Goal: Transaction & Acquisition: Purchase product/service

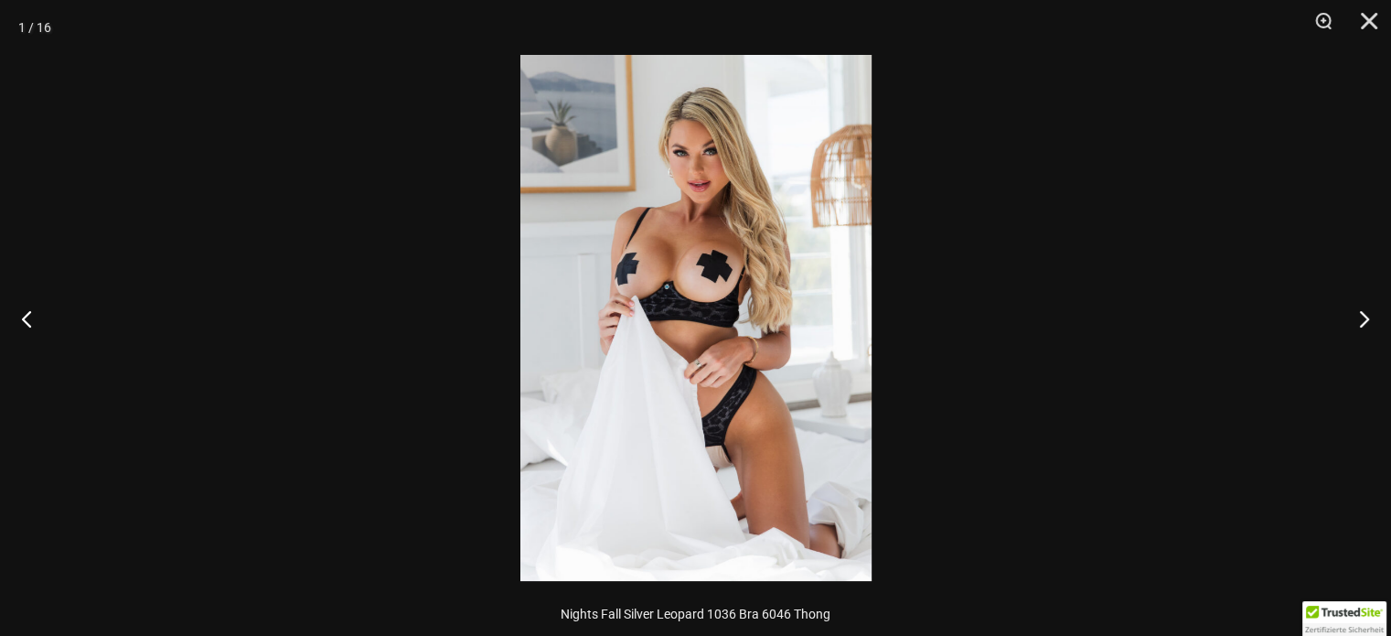
click at [727, 267] on img at bounding box center [695, 318] width 351 height 526
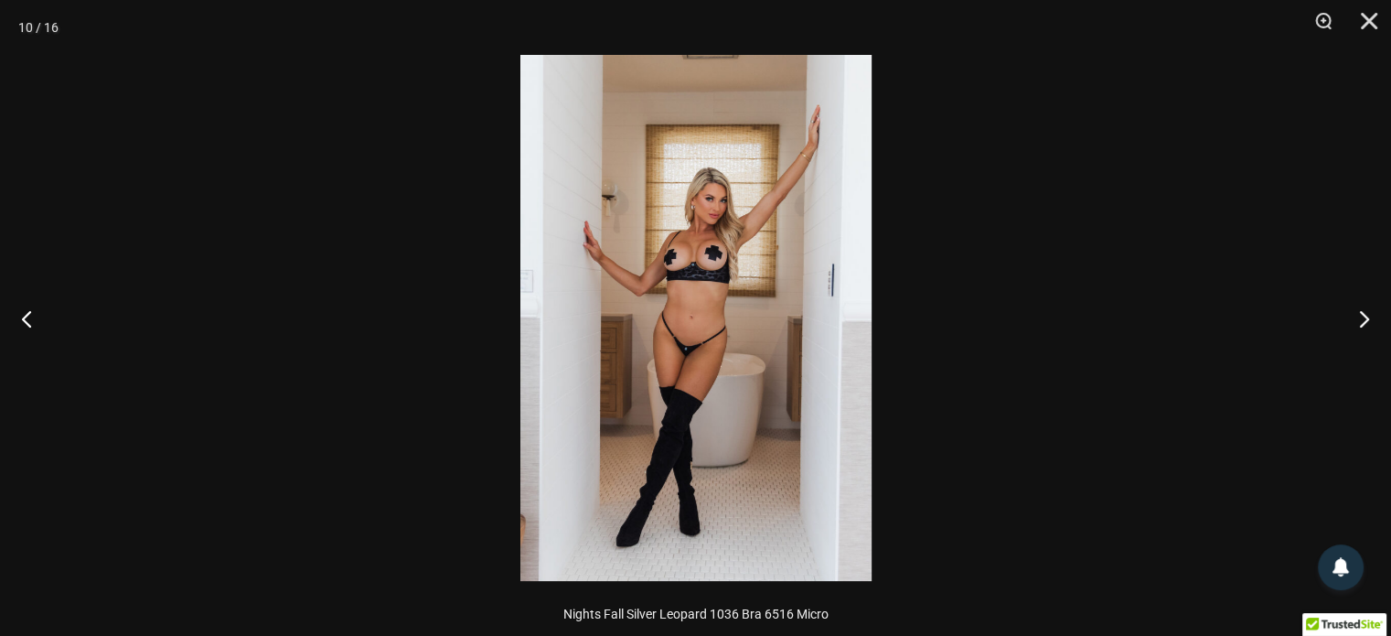
click at [716, 308] on img at bounding box center [695, 318] width 351 height 526
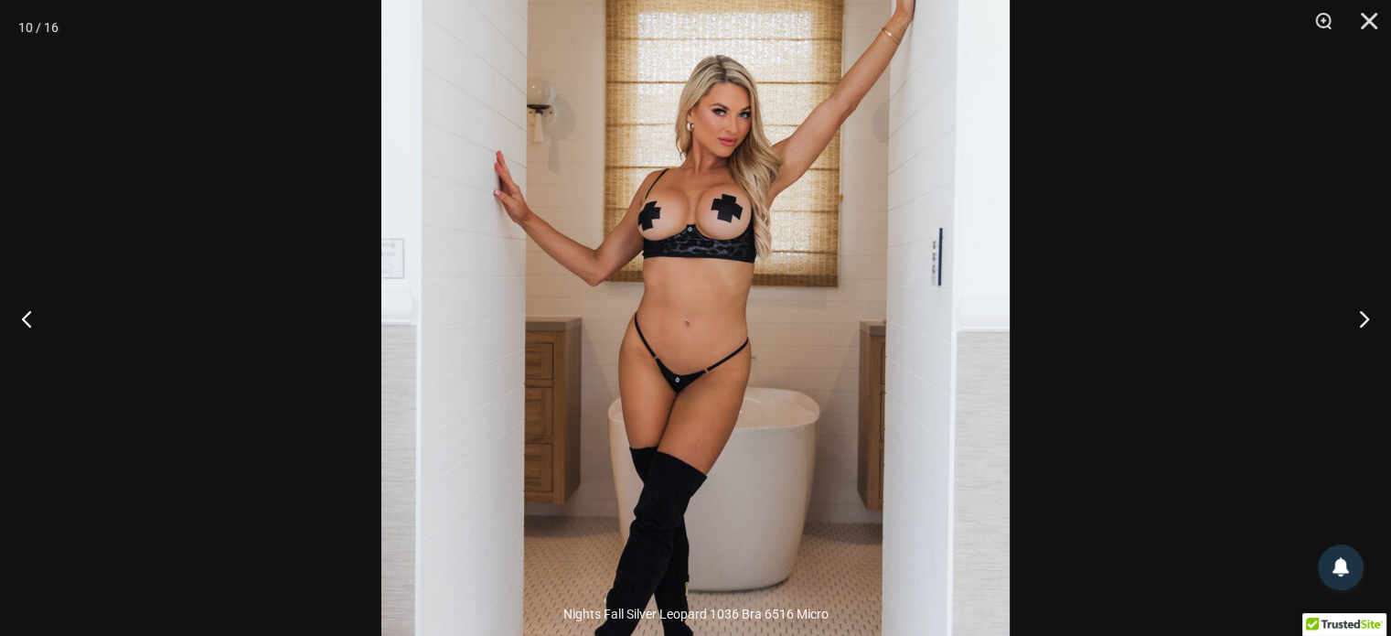
click at [732, 299] on img at bounding box center [695, 325] width 628 height 942
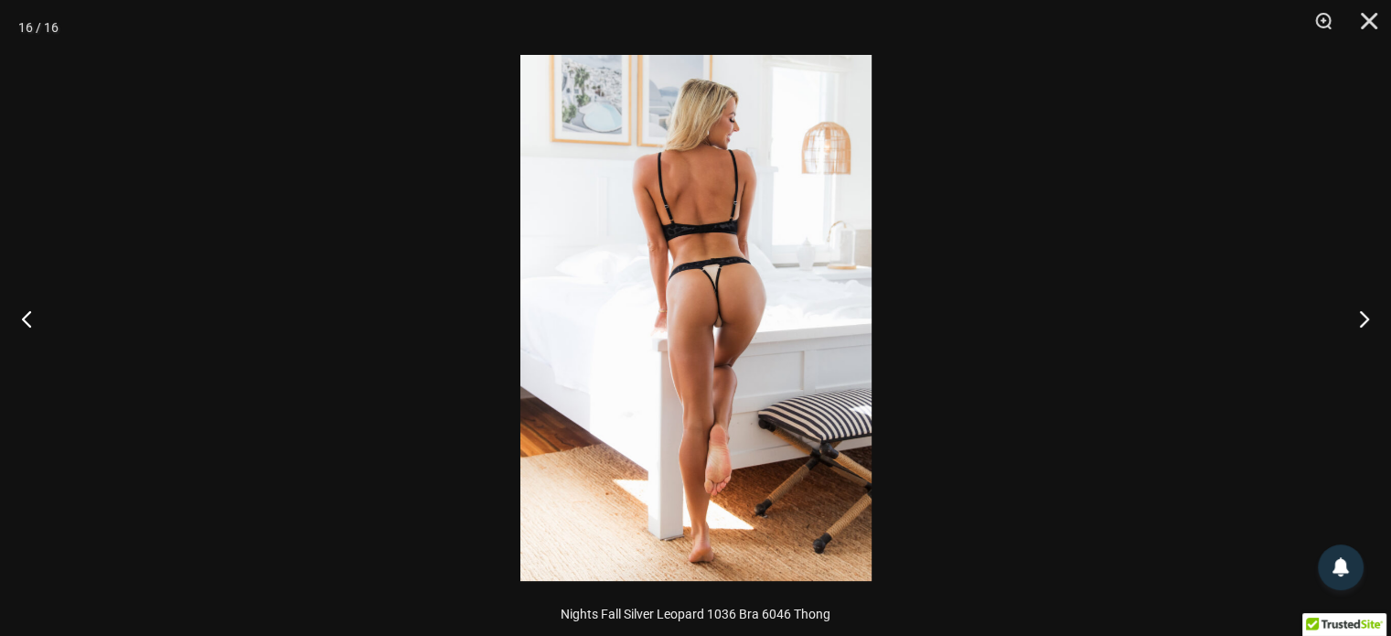
click at [699, 302] on img at bounding box center [695, 318] width 351 height 526
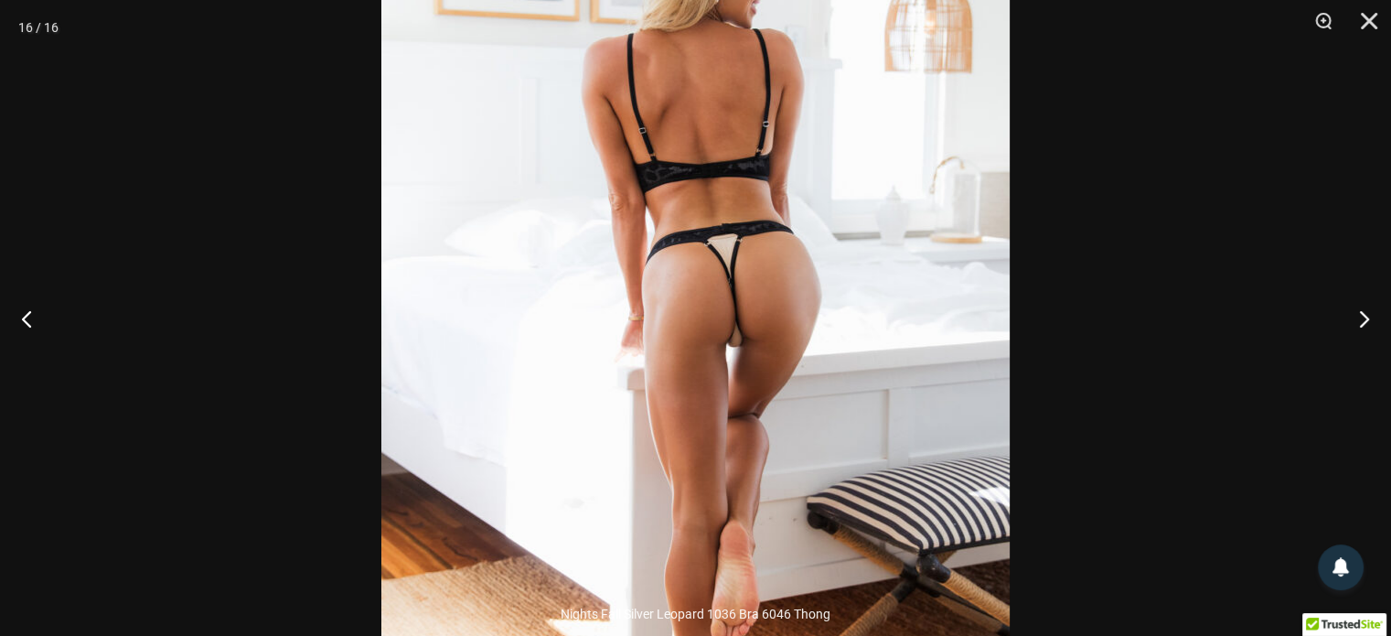
click at [751, 372] on img at bounding box center [695, 330] width 628 height 942
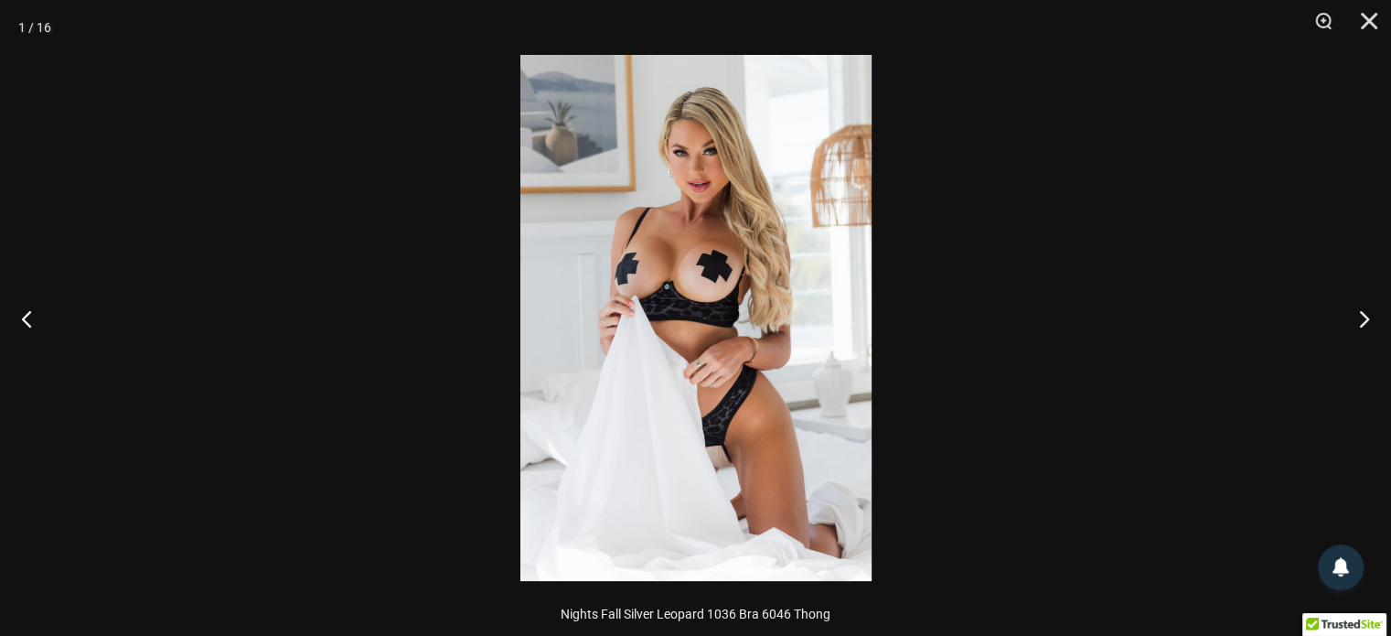
click at [1084, 231] on div at bounding box center [695, 318] width 1391 height 636
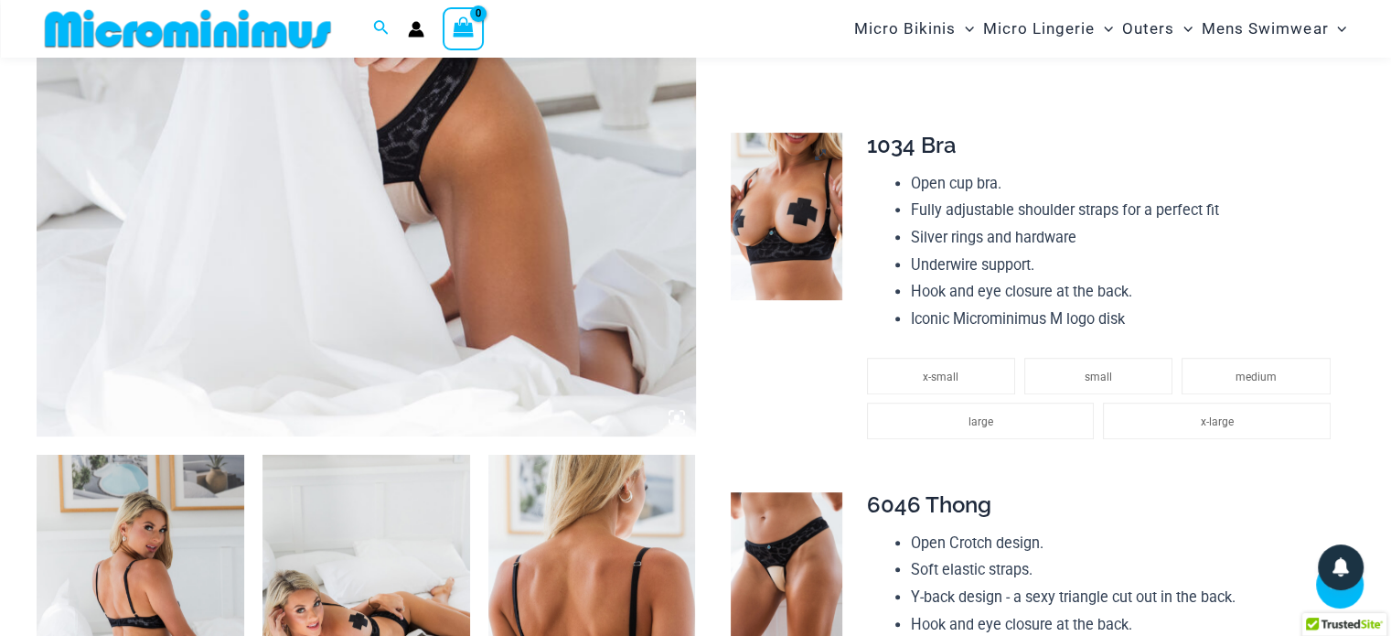
scroll to position [714, 0]
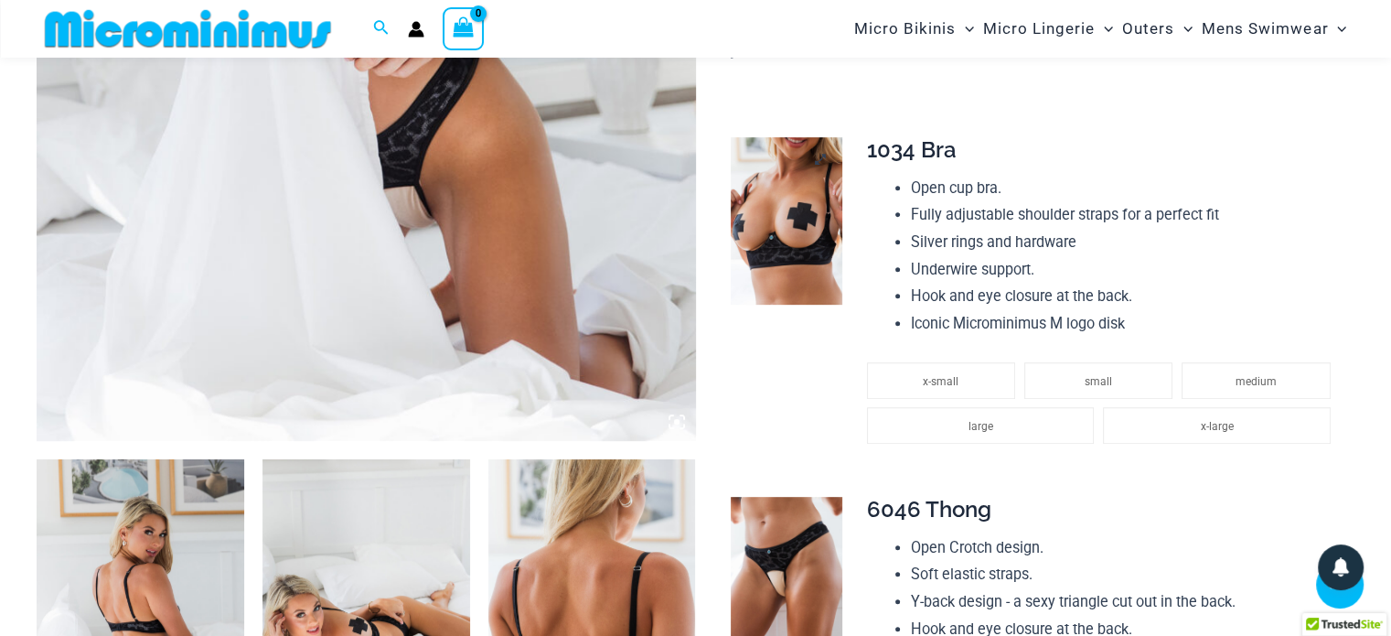
click at [788, 245] on img at bounding box center [787, 220] width 112 height 167
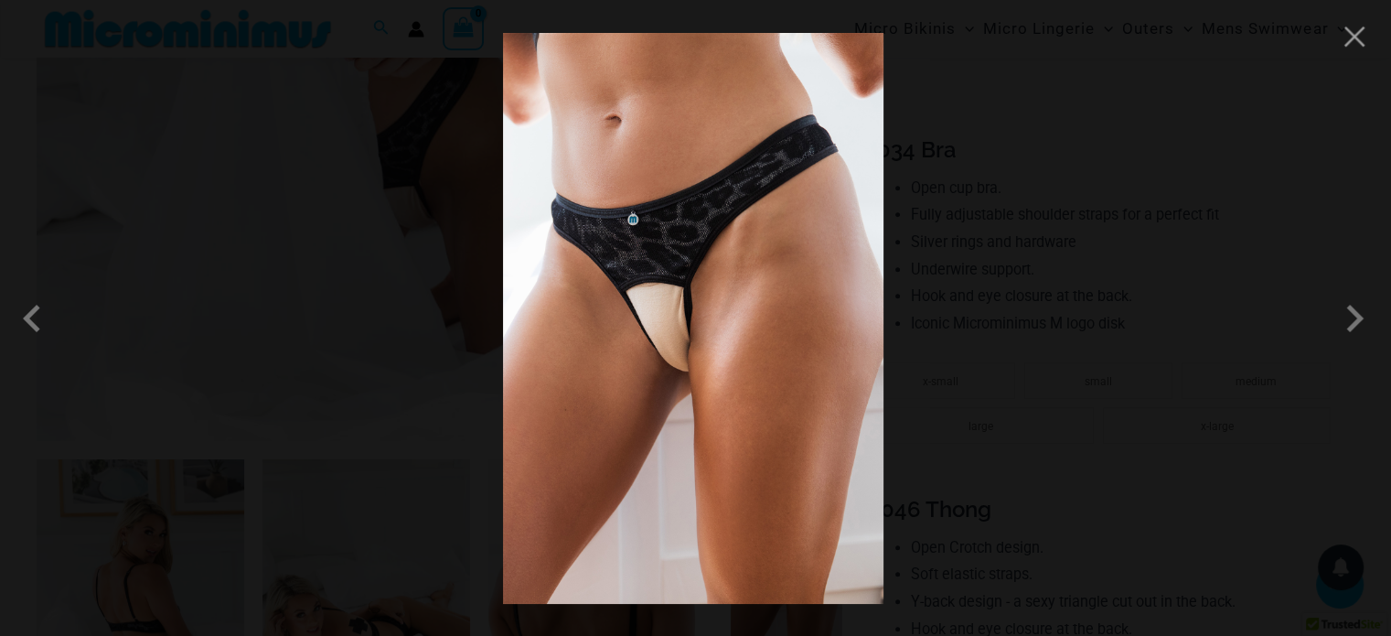
click at [829, 339] on img at bounding box center [693, 318] width 380 height 571
click at [1002, 390] on div at bounding box center [695, 318] width 1391 height 636
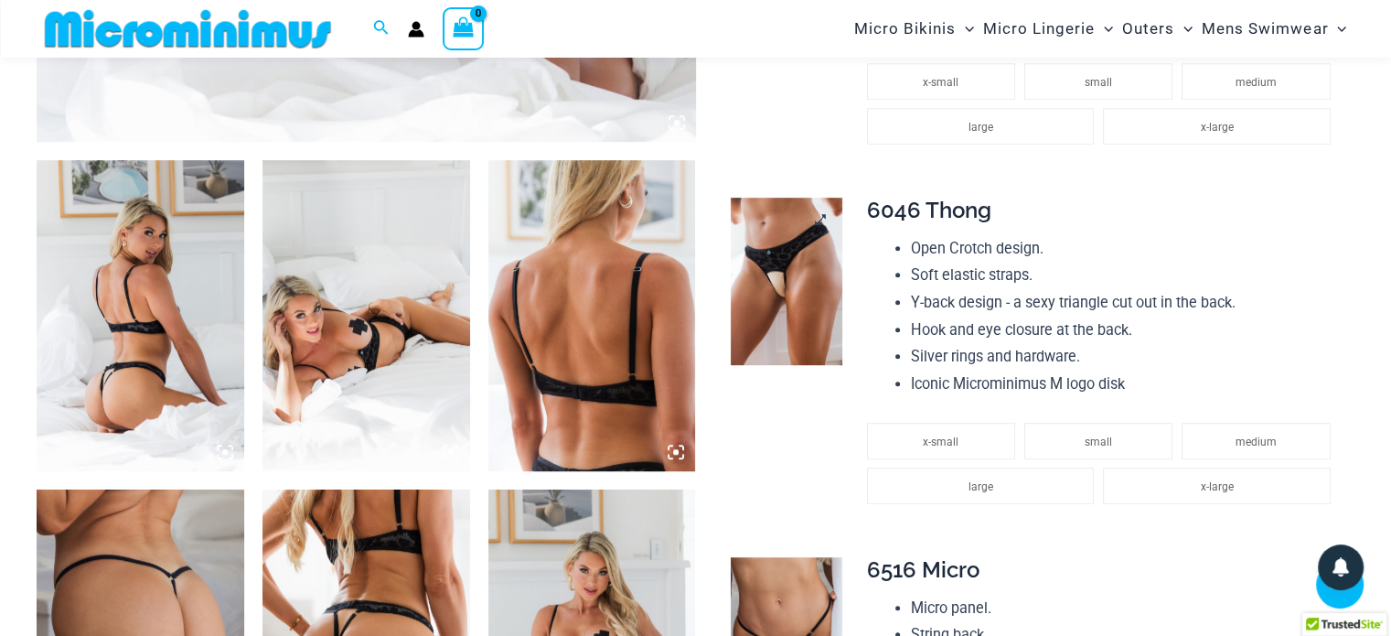
scroll to position [989, 0]
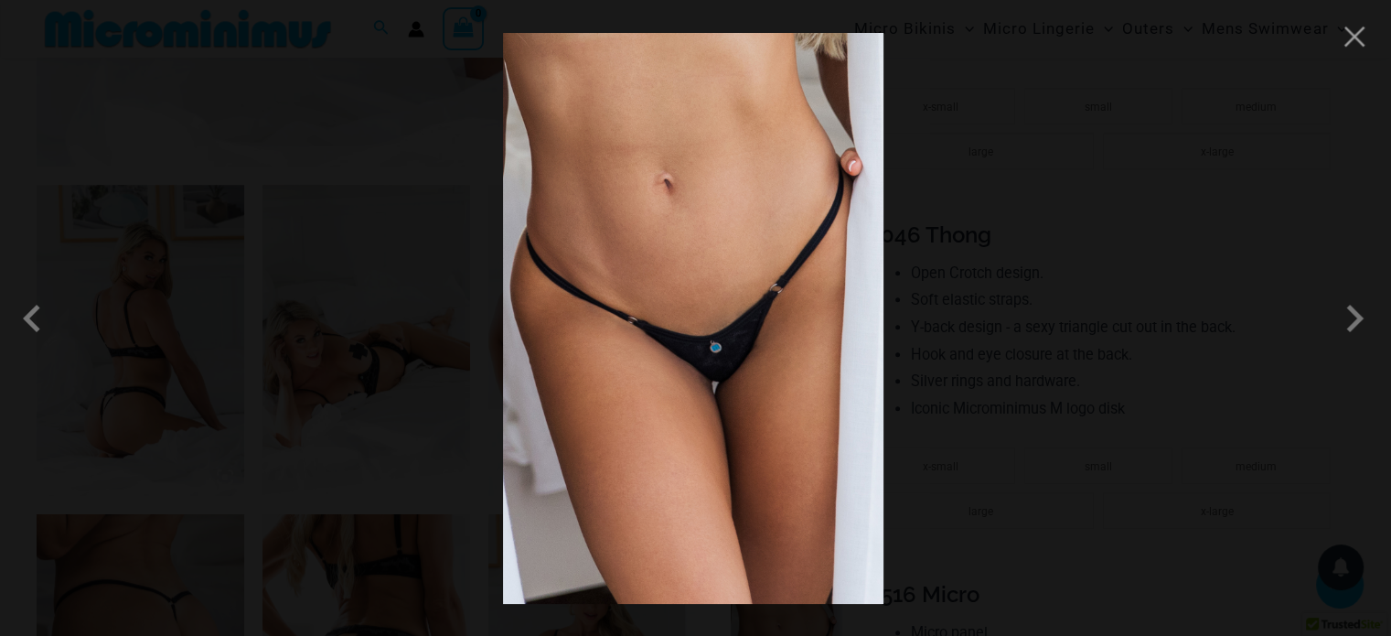
click at [1003, 352] on div at bounding box center [695, 318] width 1391 height 636
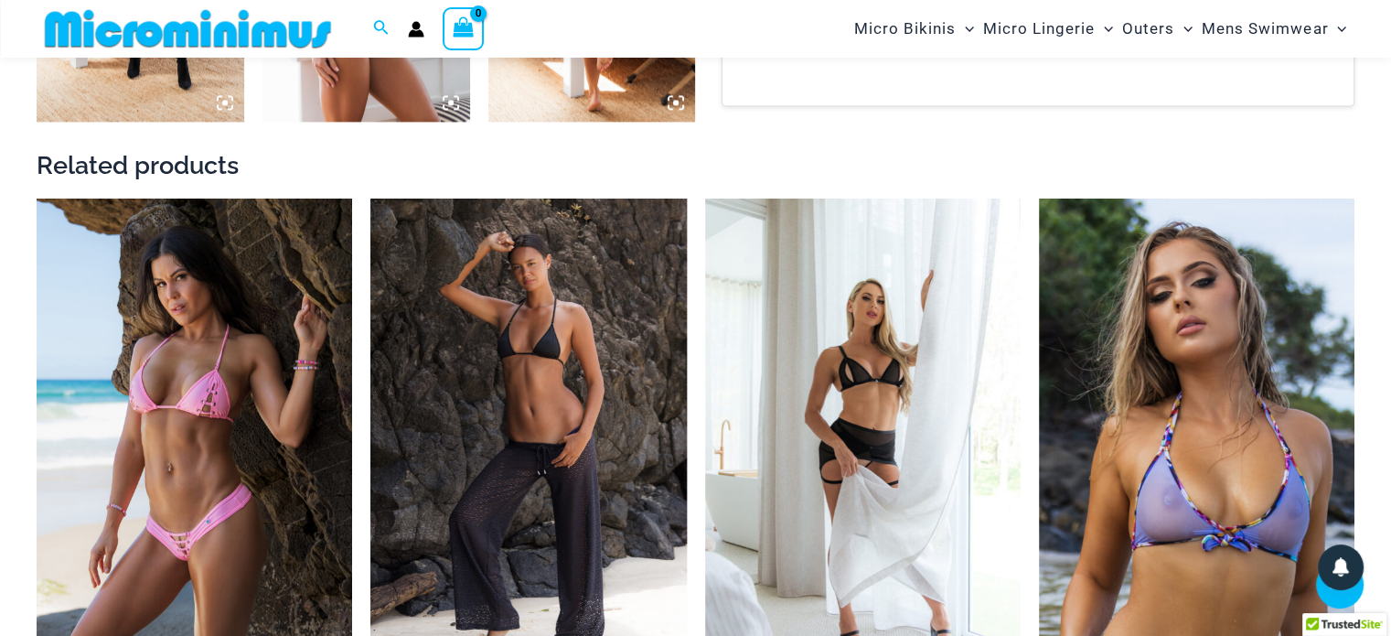
scroll to position [2909, 0]
